Goal: Transaction & Acquisition: Purchase product/service

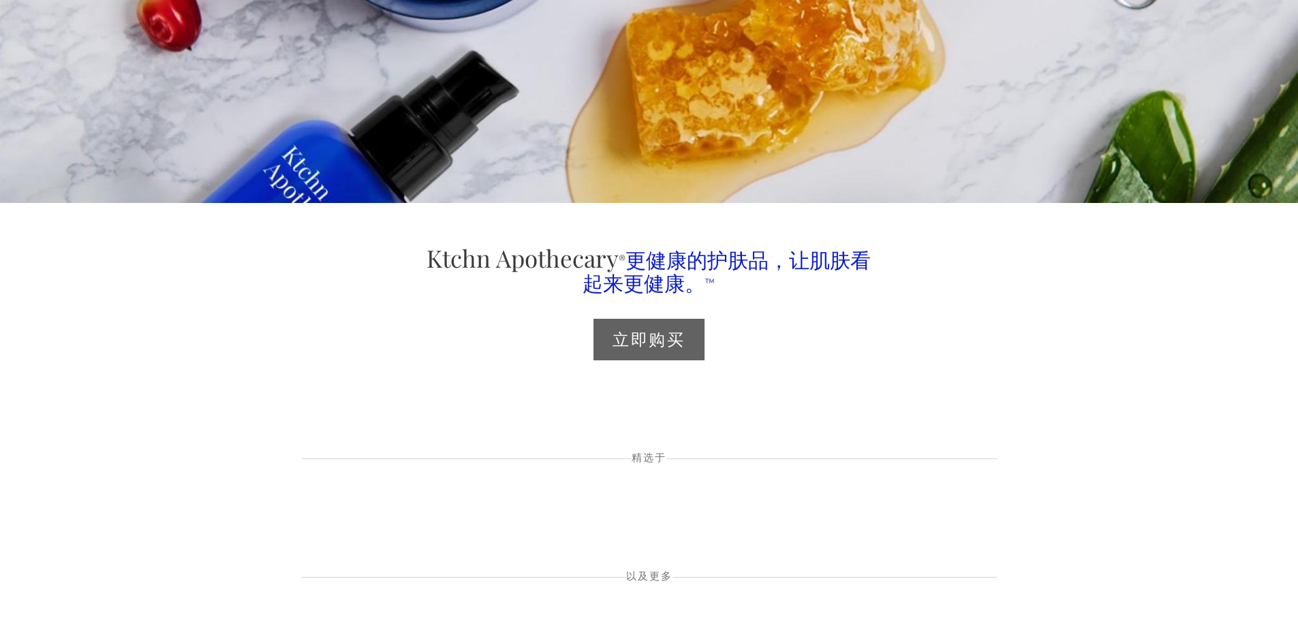
scroll to position [272, 0]
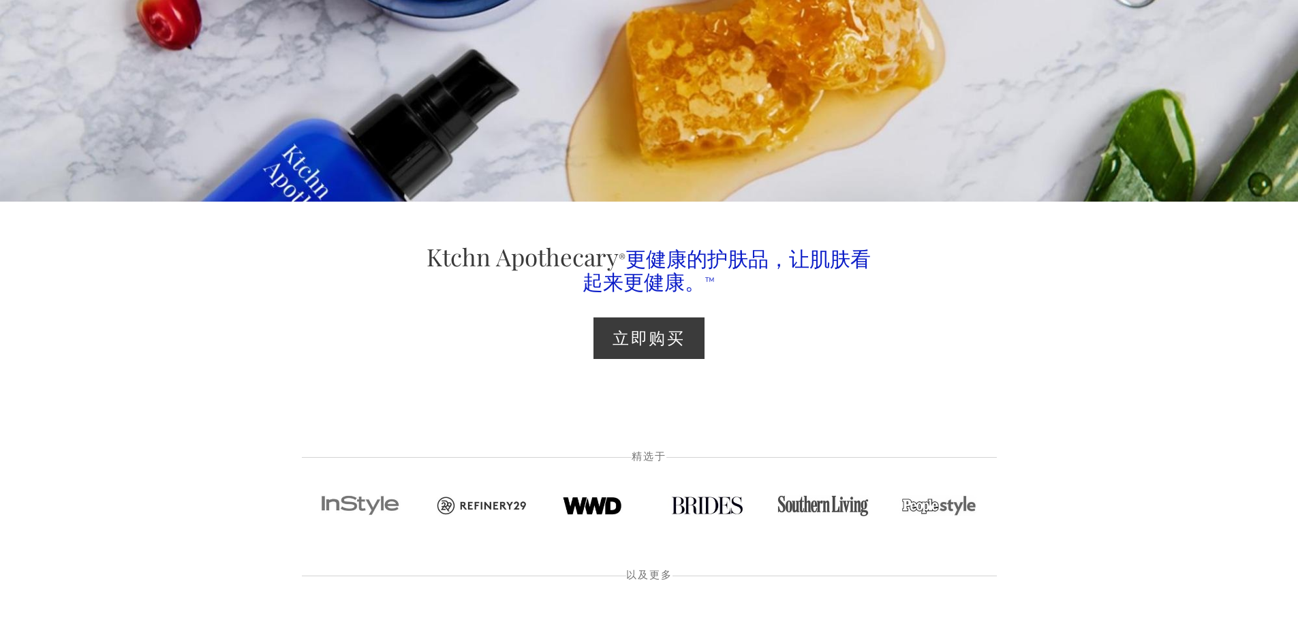
click at [639, 315] on div "立即购买" at bounding box center [648, 338] width 479 height 65
click at [642, 332] on font "立即购买" at bounding box center [649, 337] width 74 height 22
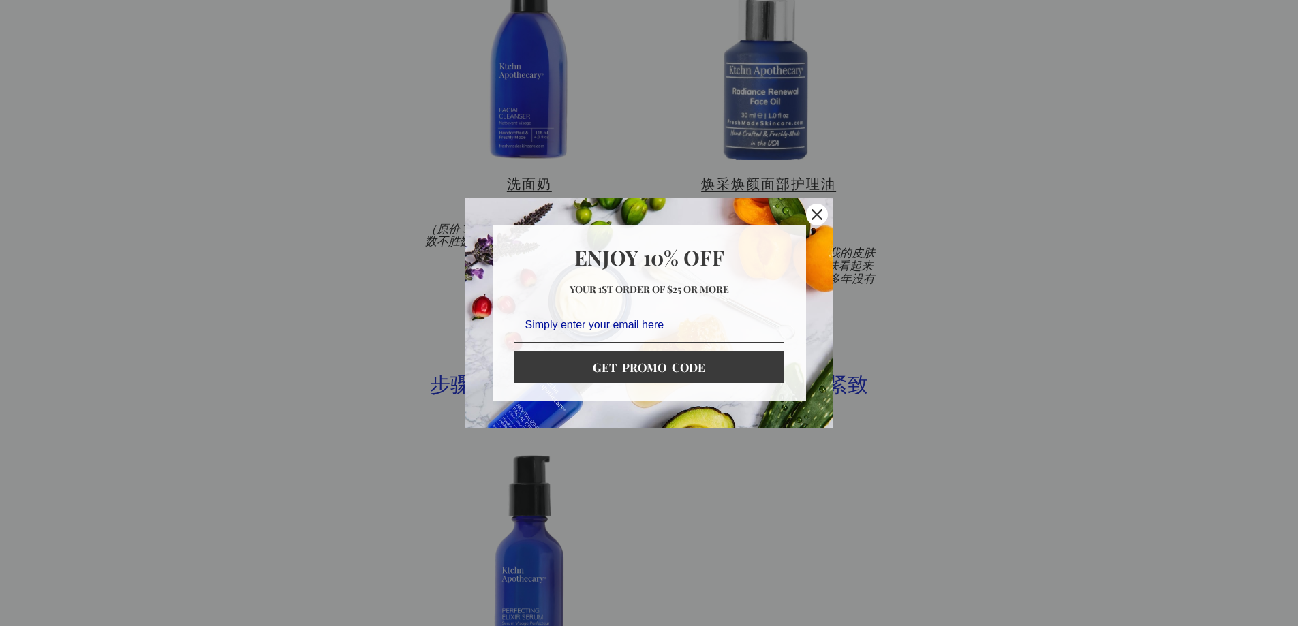
scroll to position [1158, 0]
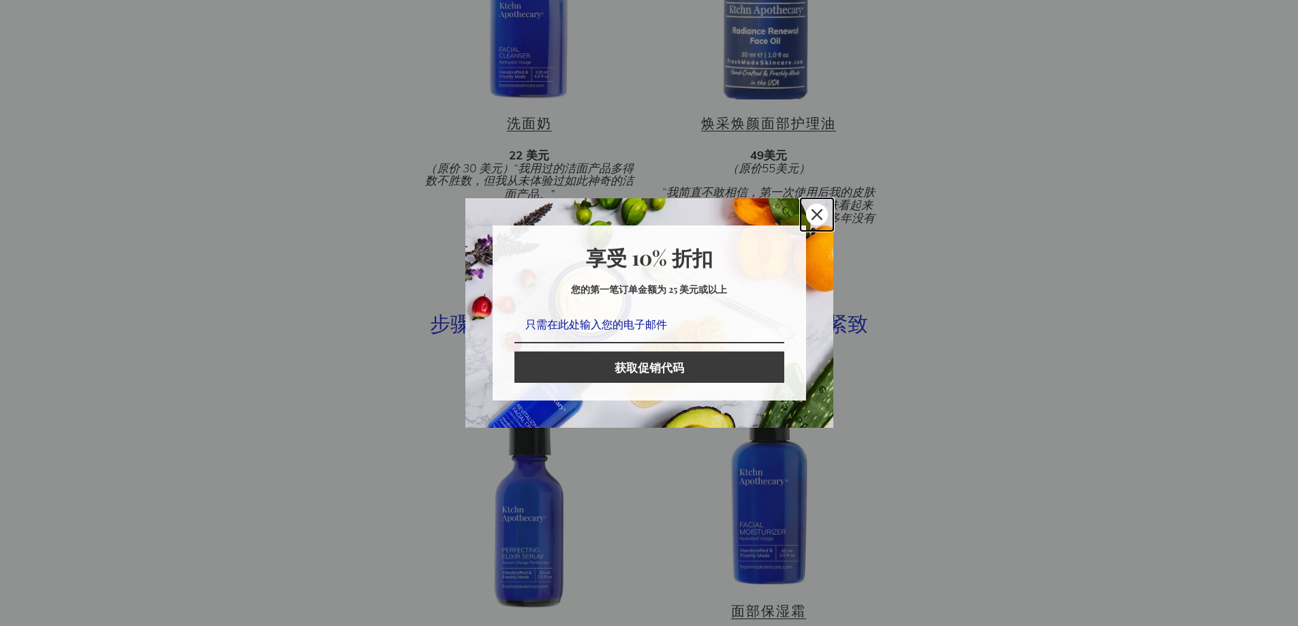
click at [814, 210] on icon "关闭图标" at bounding box center [816, 214] width 11 height 11
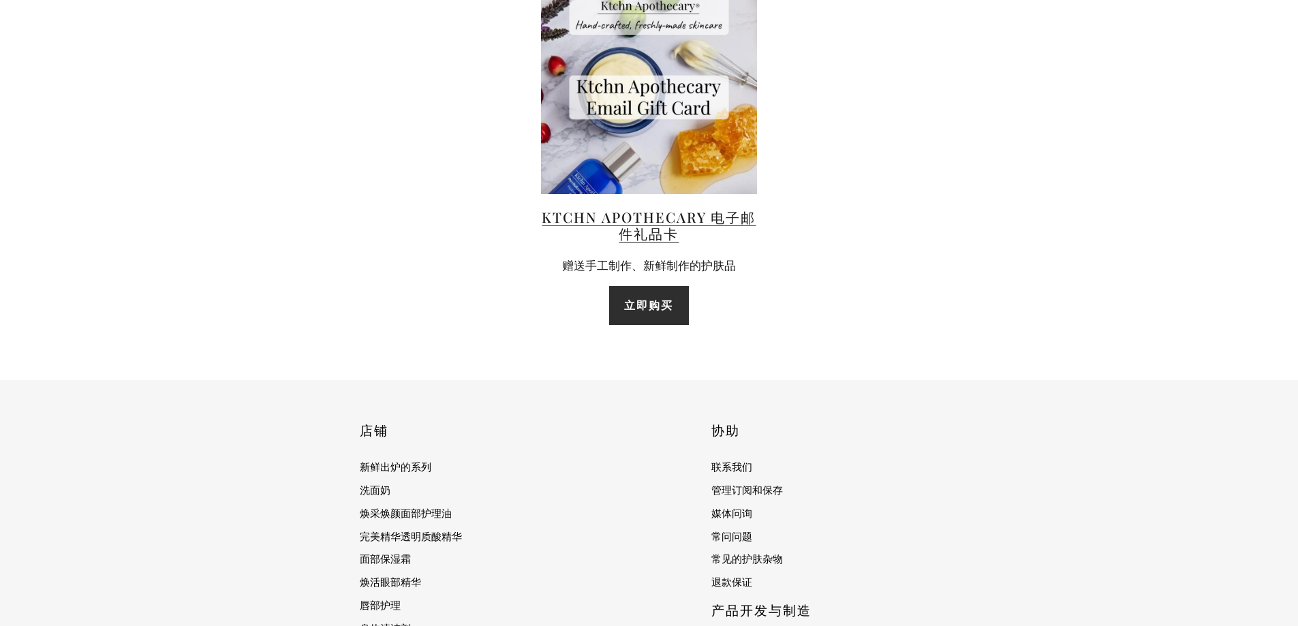
scroll to position [3610, 0]
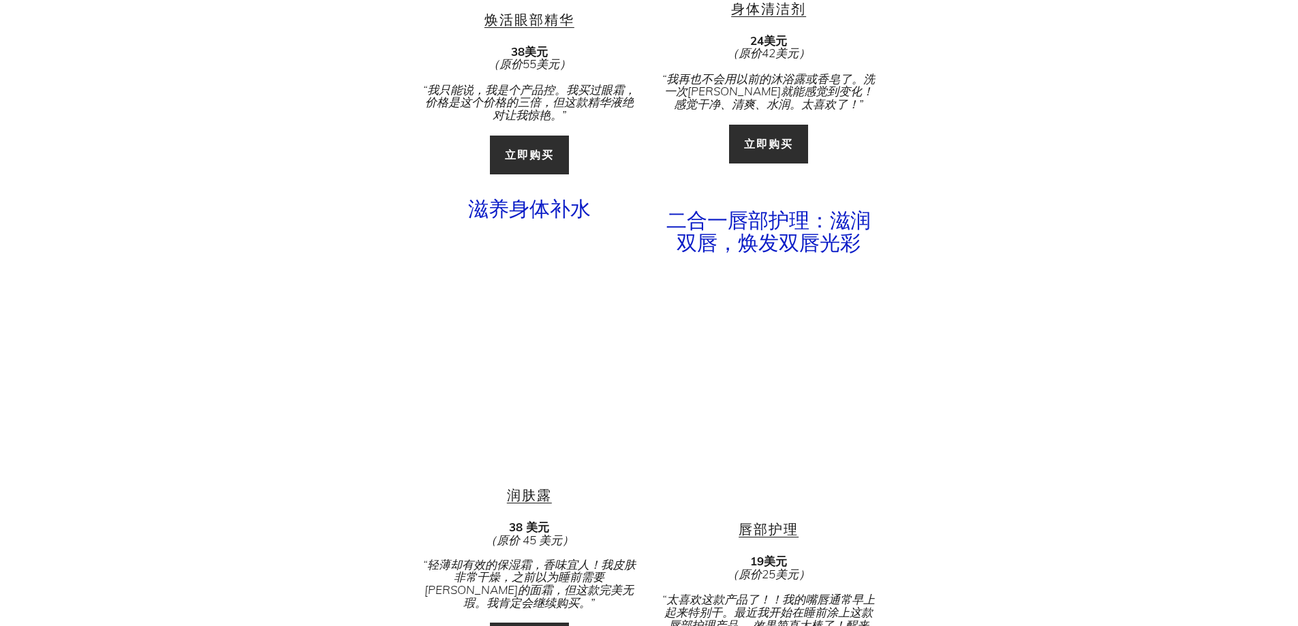
scroll to position [2180, 0]
